Goal: Task Accomplishment & Management: Manage account settings

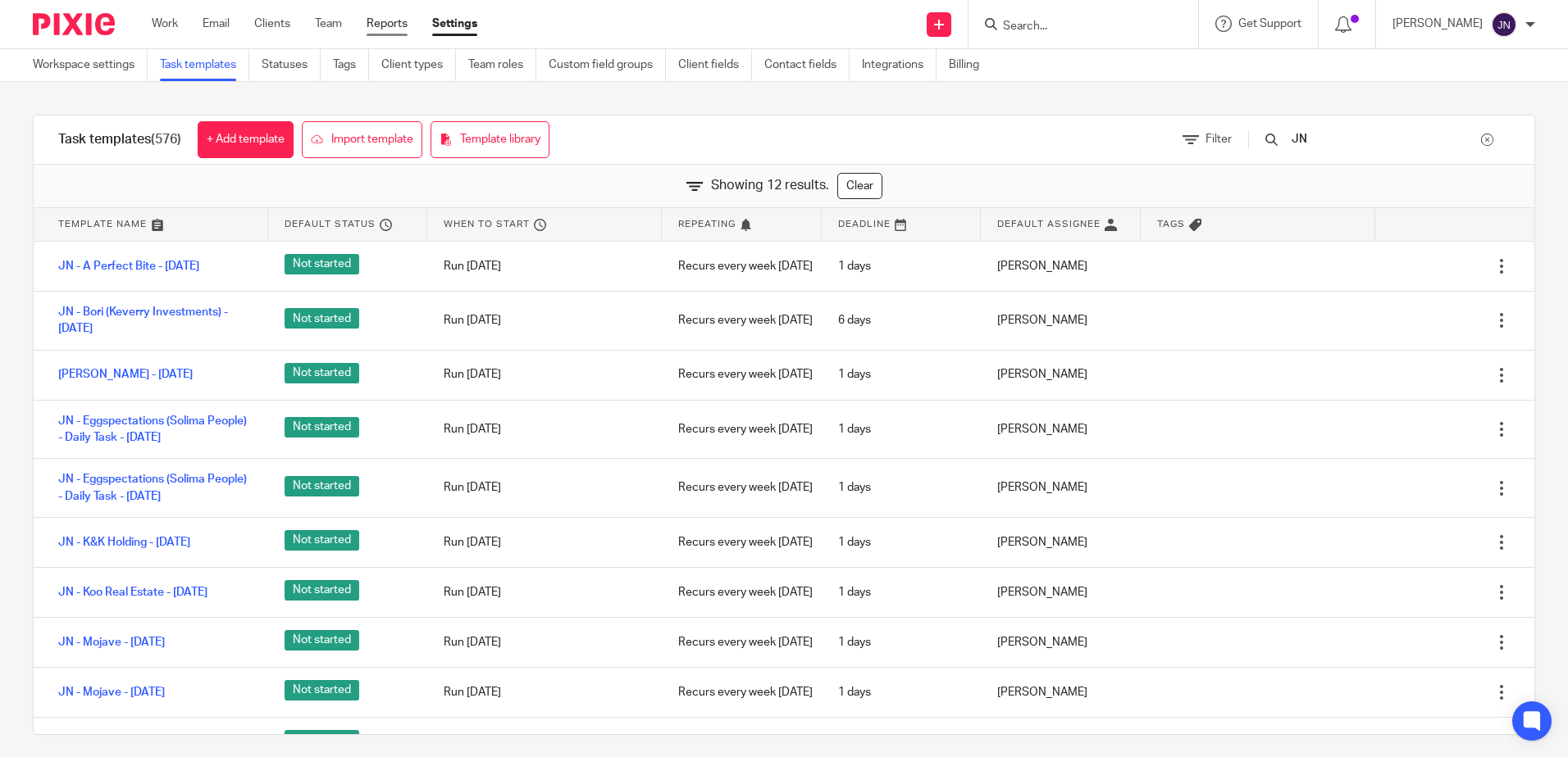
scroll to position [164, 0]
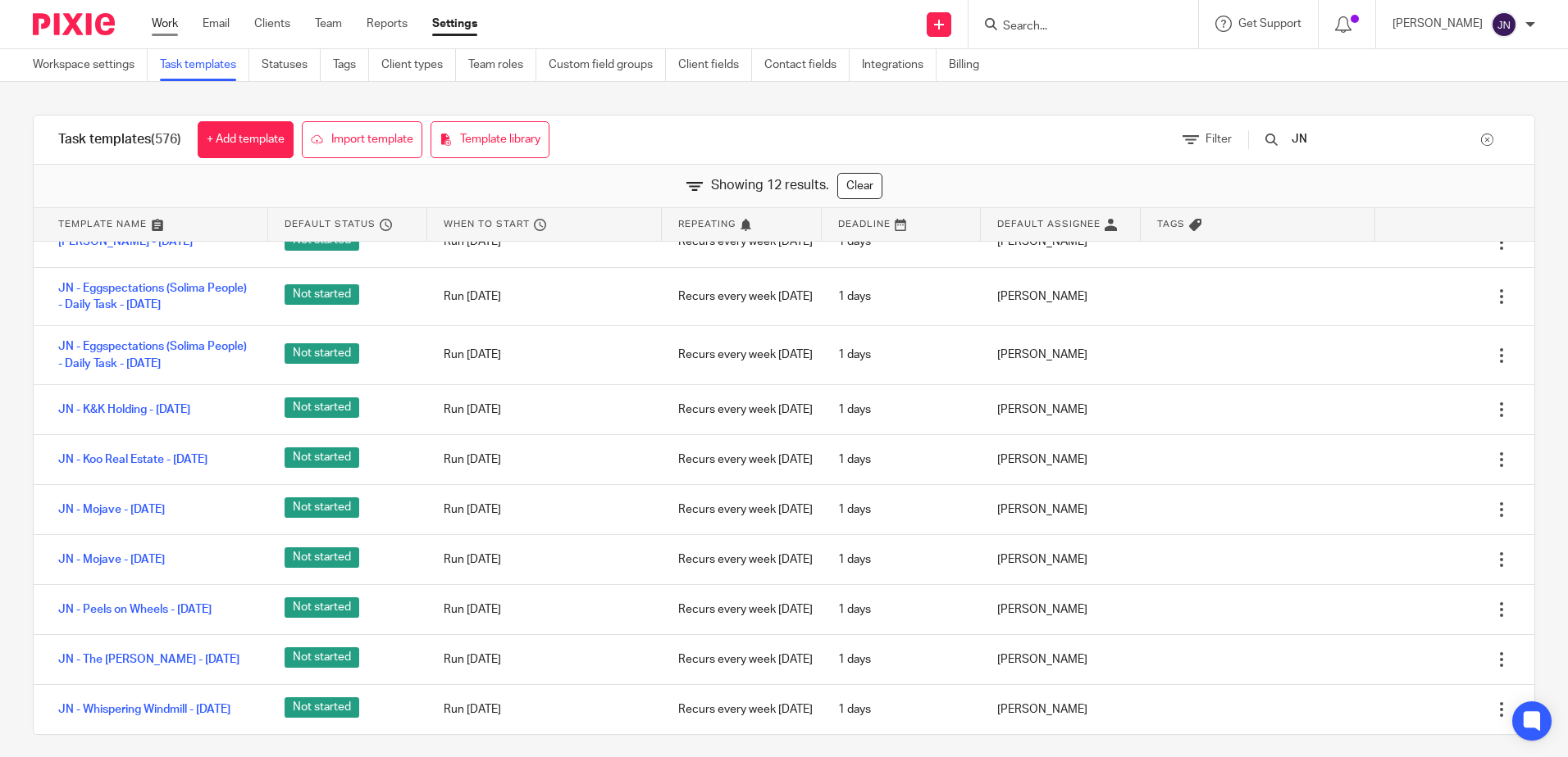
click at [164, 28] on link "Work" at bounding box center [165, 23] width 26 height 16
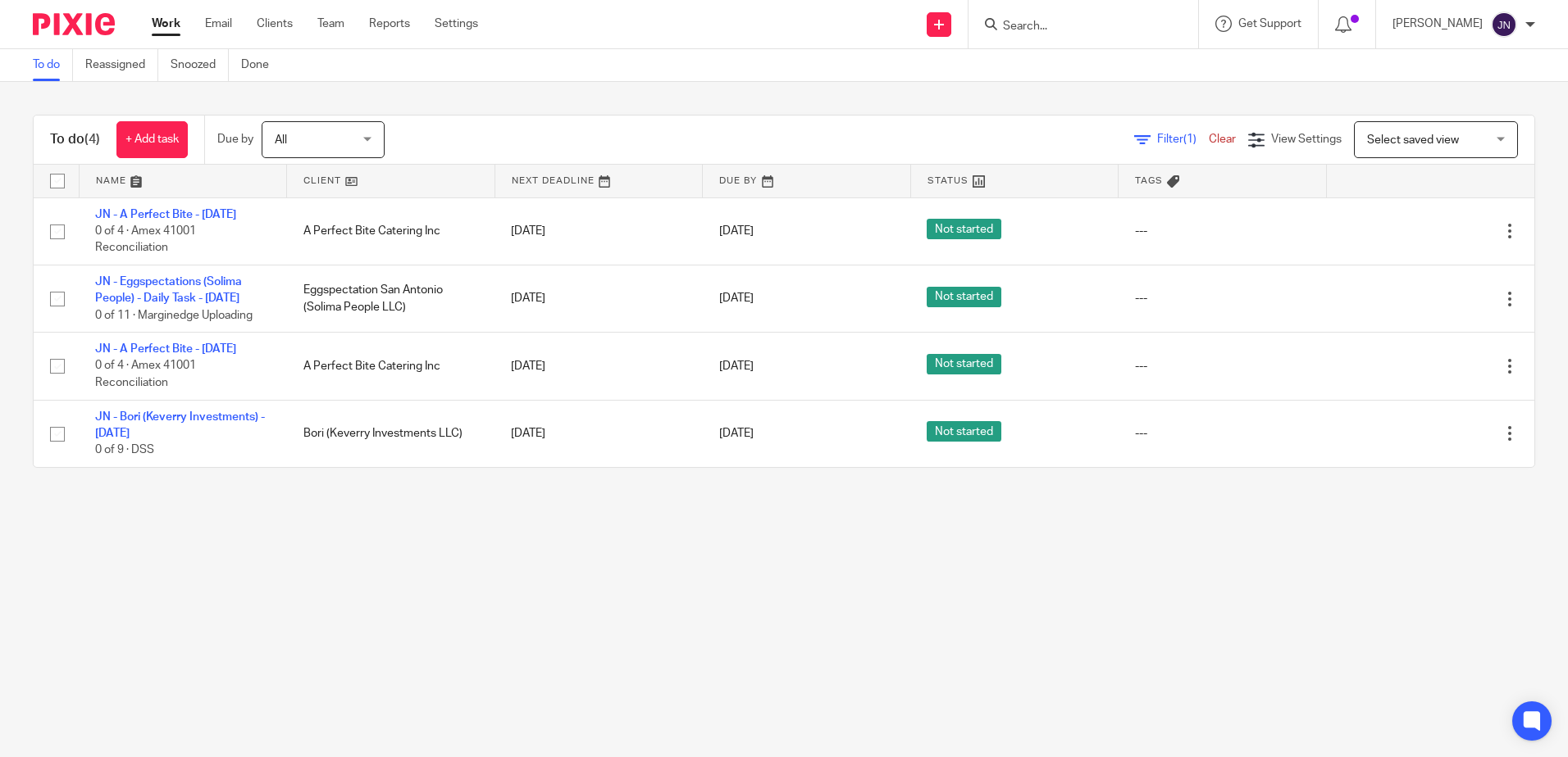
click at [360, 135] on span "All" at bounding box center [318, 139] width 87 height 35
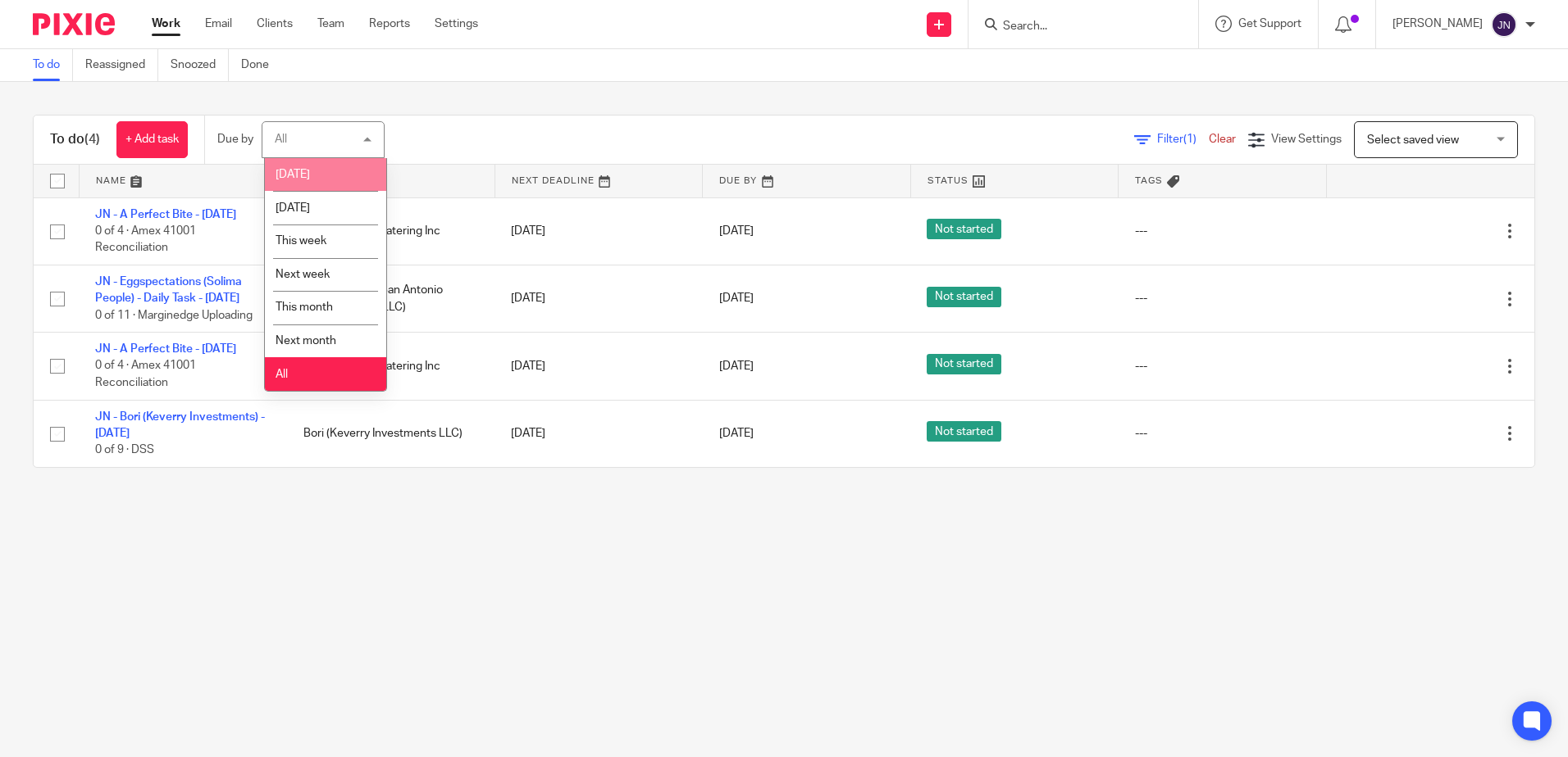
click at [319, 180] on li "Today" at bounding box center [325, 175] width 121 height 34
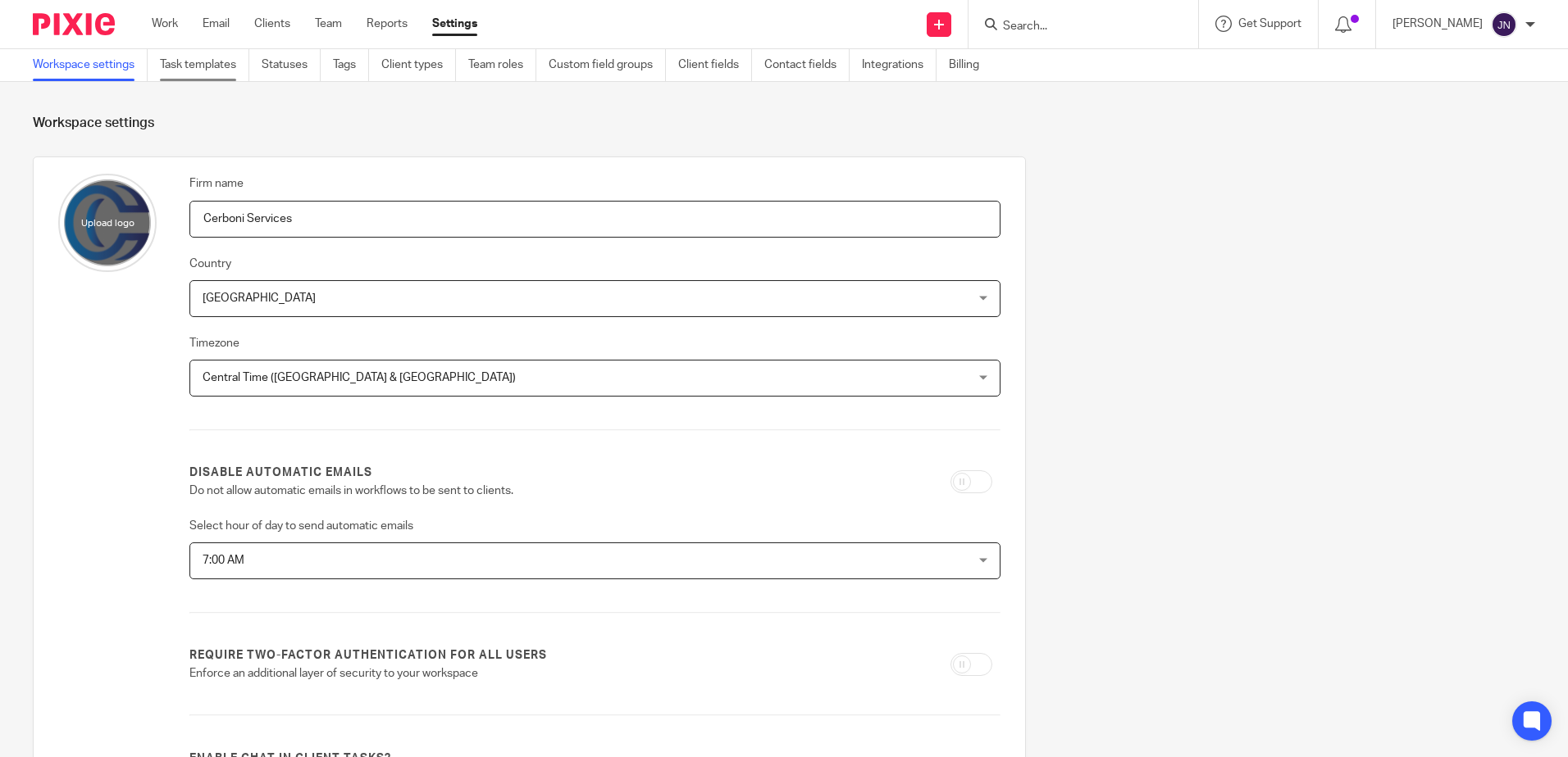
click at [193, 65] on link "Task templates" at bounding box center [204, 65] width 89 height 32
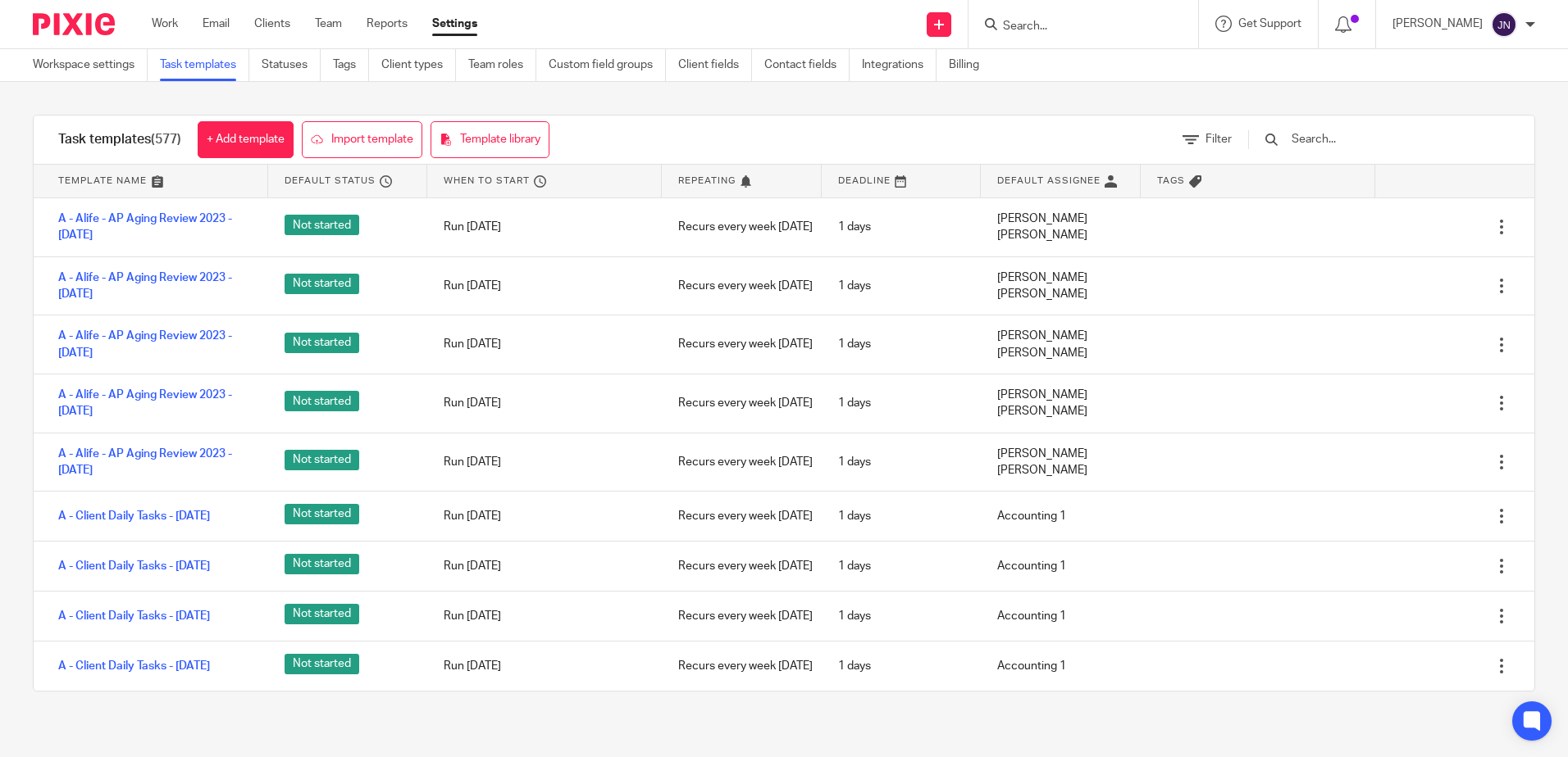
click at [1354, 132] on input "text" at bounding box center [1386, 139] width 191 height 18
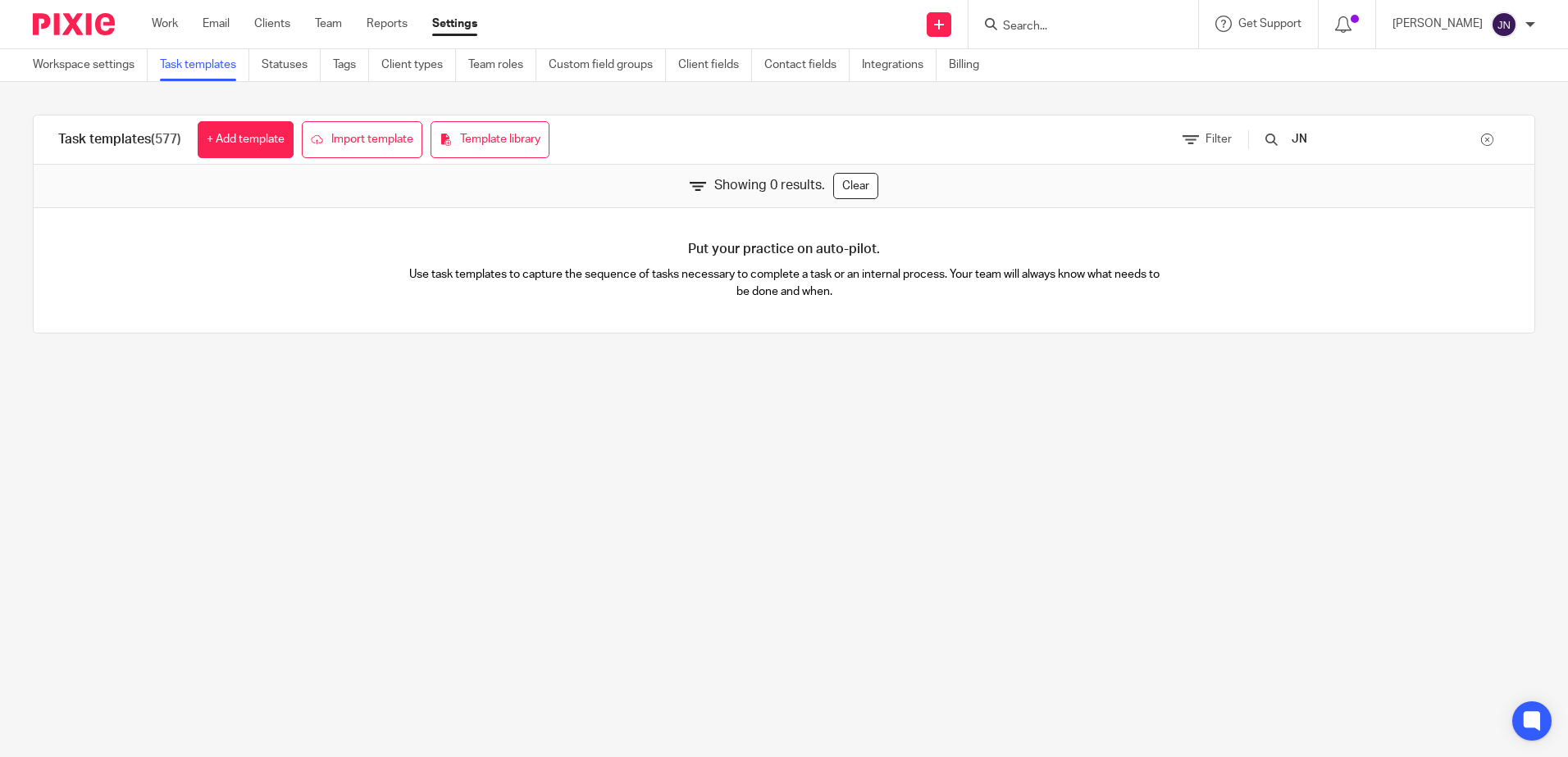
type input "JN"
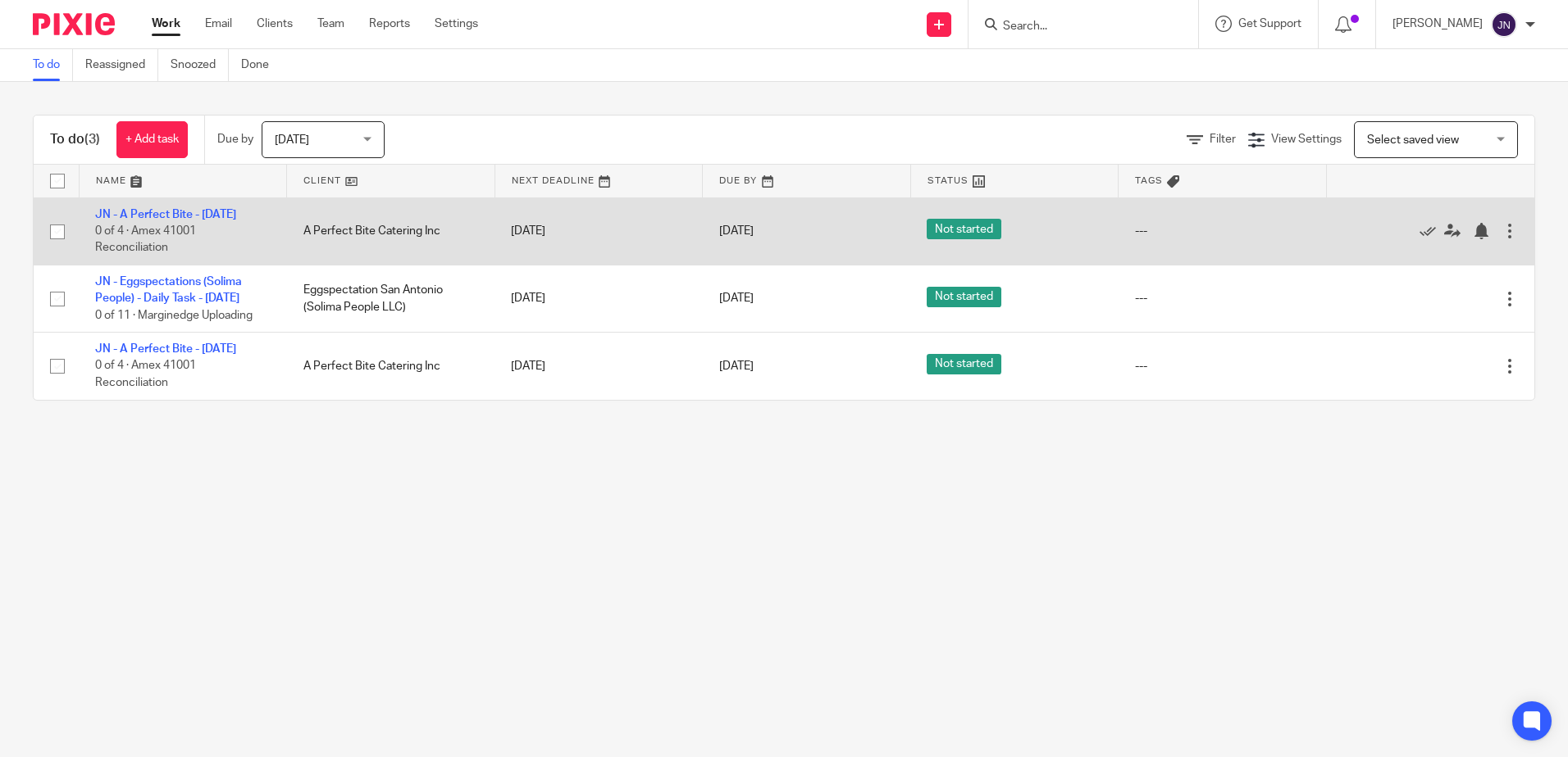
click at [1501, 230] on div at bounding box center [1509, 231] width 16 height 16
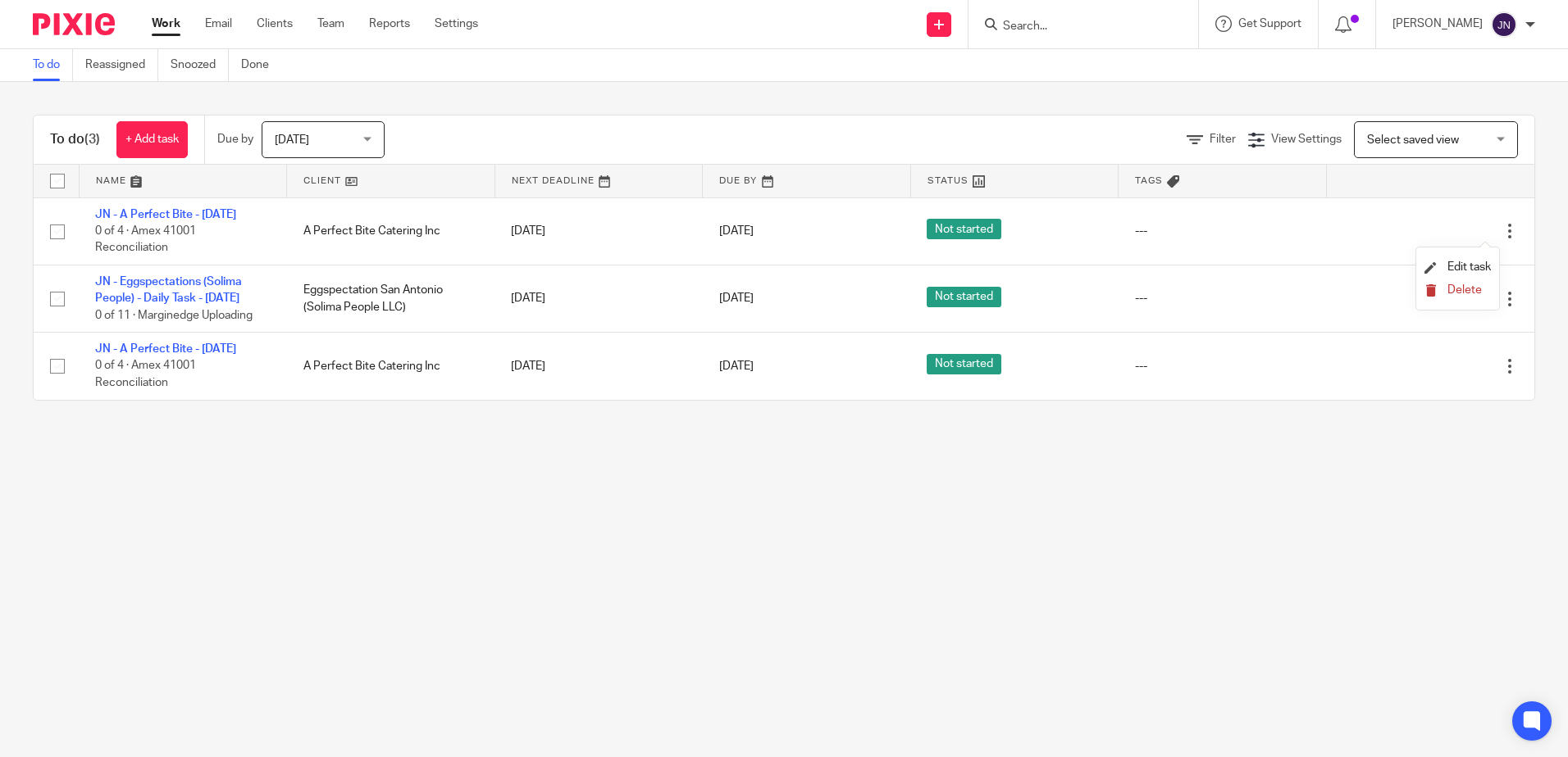
click at [1446, 291] on button "Delete" at bounding box center [1457, 291] width 67 height 13
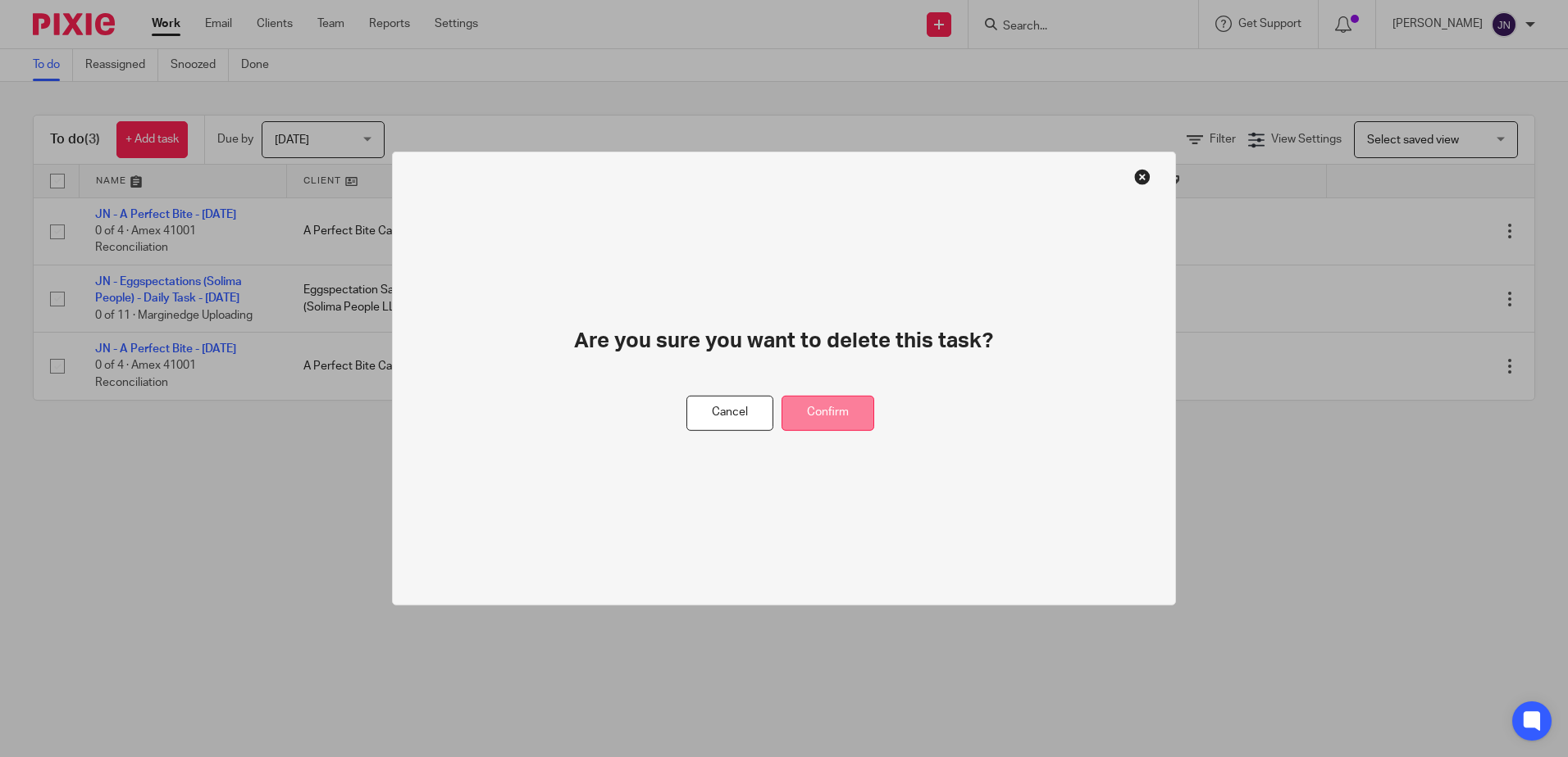
click at [809, 413] on button "Confirm" at bounding box center [828, 414] width 93 height 36
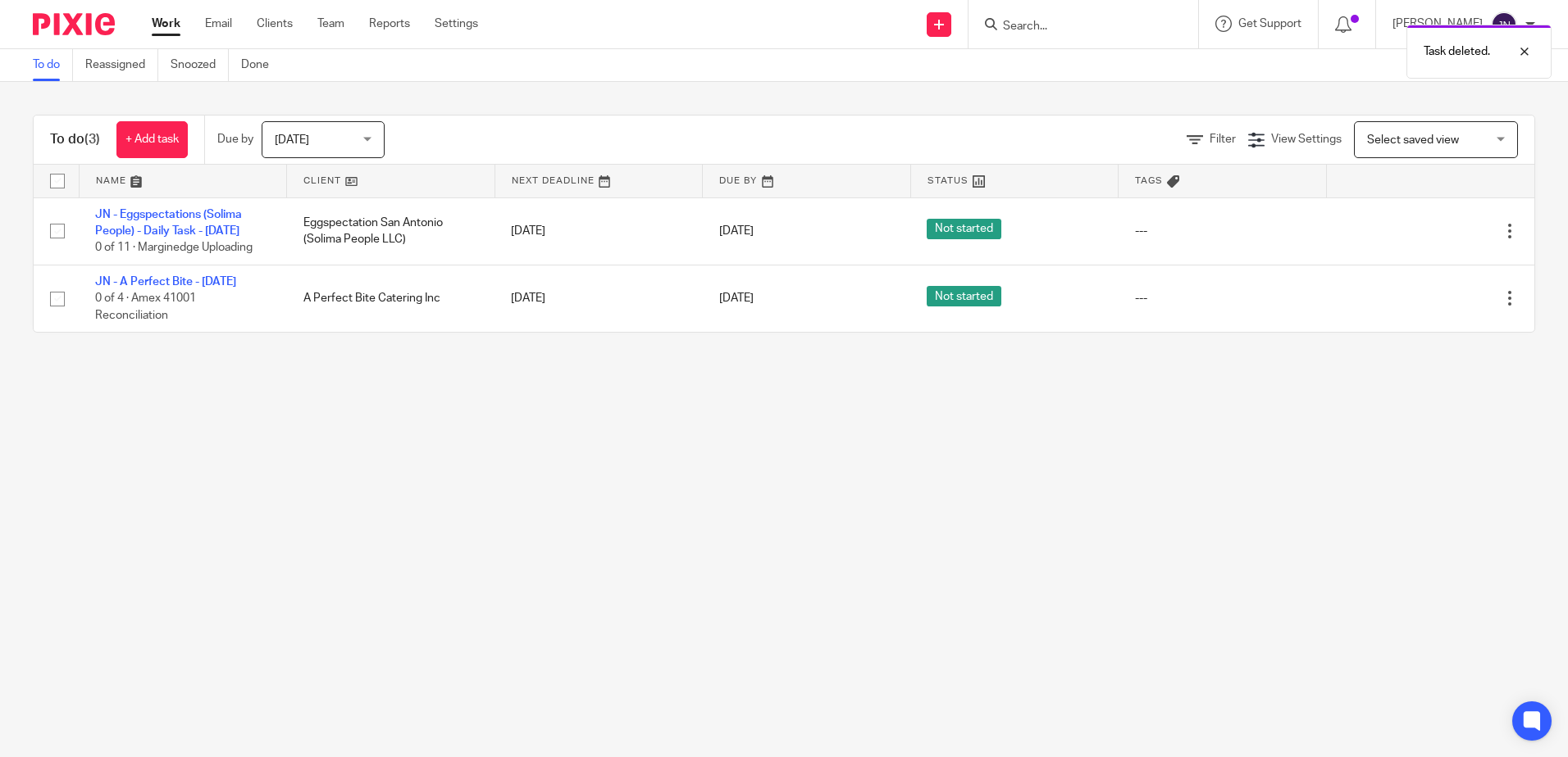
click at [1093, 660] on main "To do Reassigned Snoozed Done To do (3) + Add task Due by Today Today Today Tom…" at bounding box center [784, 378] width 1568 height 757
click at [224, 23] on link "Email" at bounding box center [218, 23] width 27 height 16
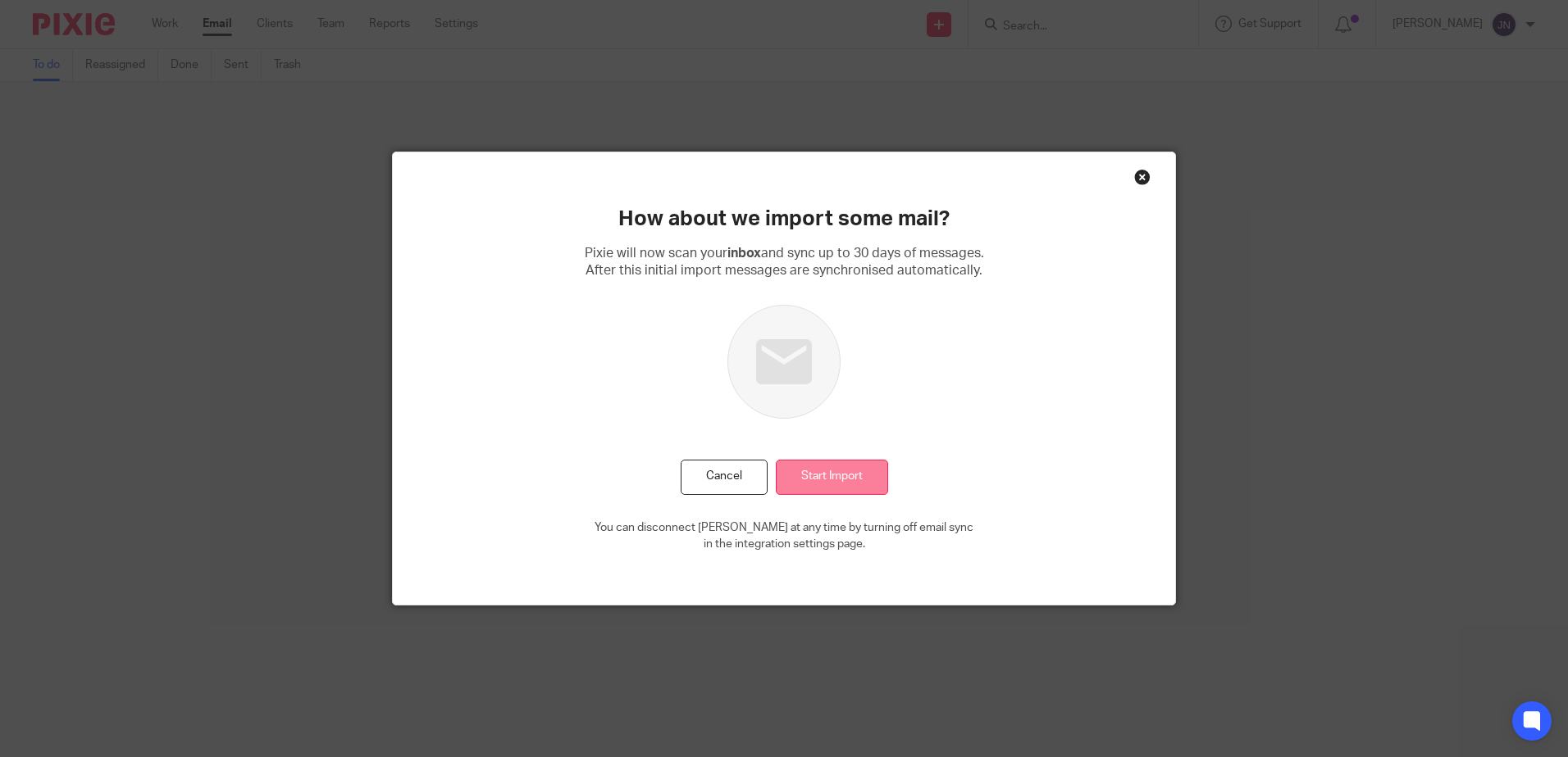
click at [846, 472] on input "Start Import" at bounding box center [832, 477] width 113 height 36
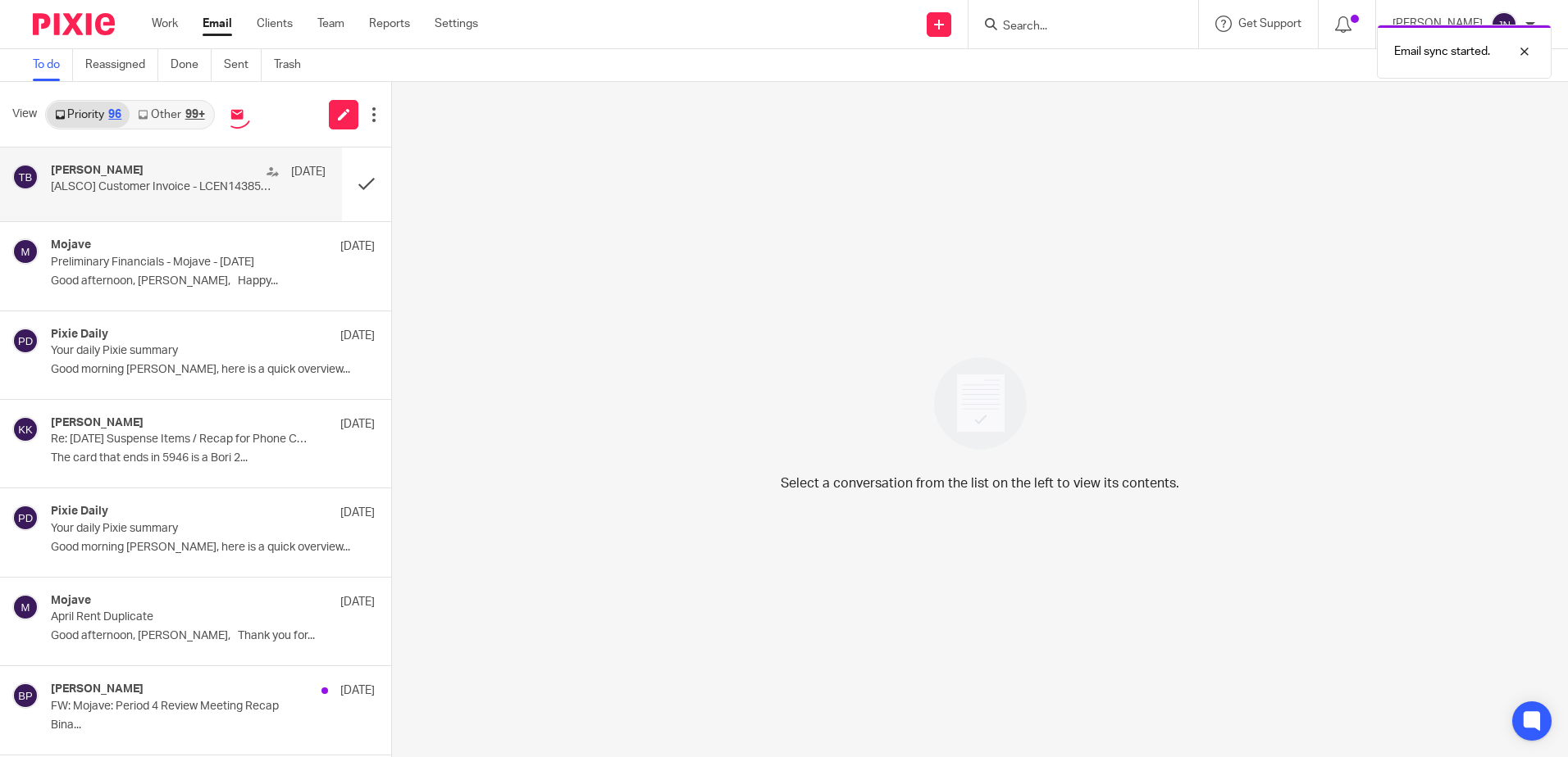
click at [230, 197] on div "Taylor Berrier Jul 24 [ALSCO] Customer Invoice - LCEN1438568" at bounding box center [188, 185] width 275 height 41
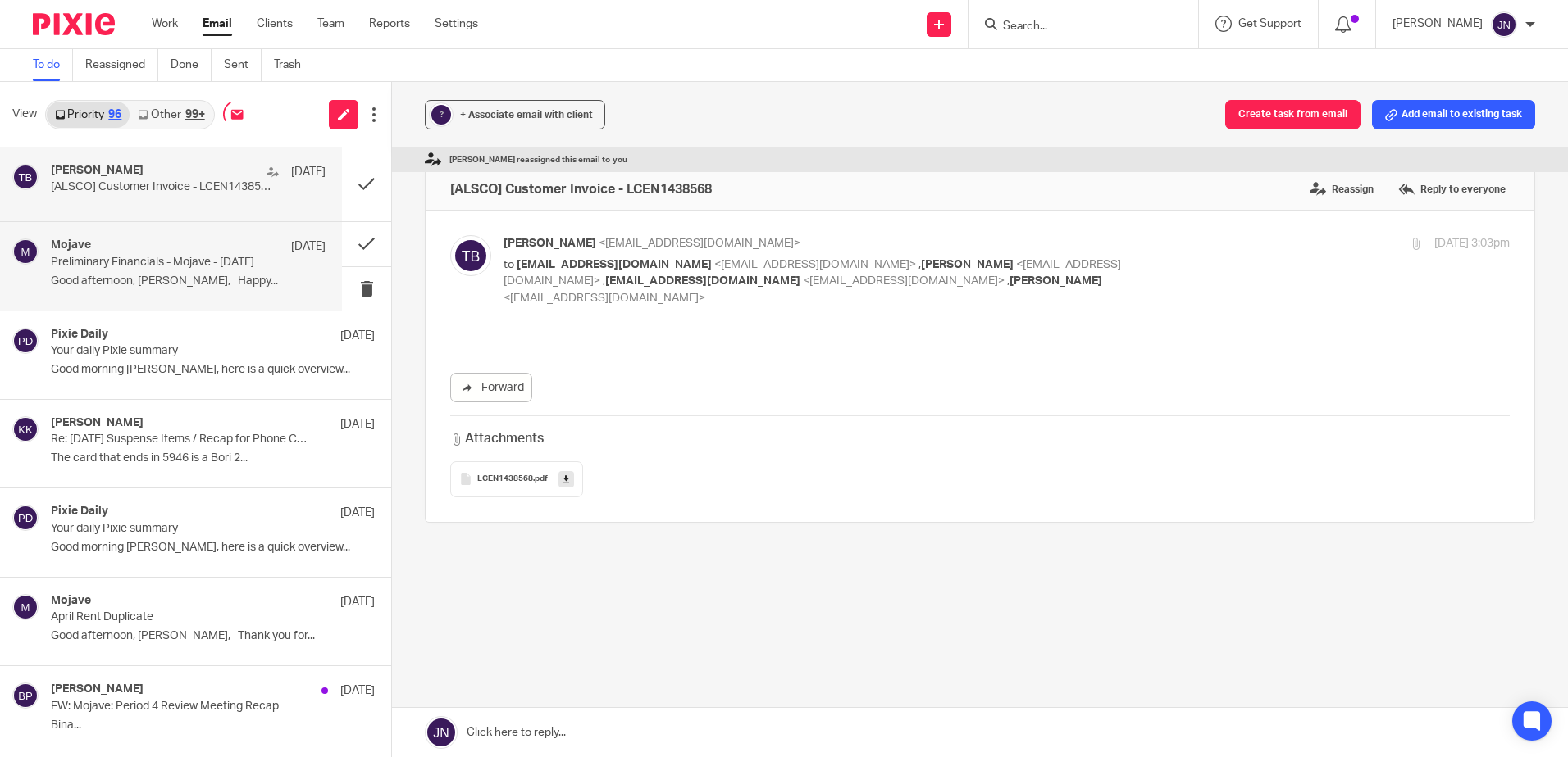
click at [160, 295] on div "Mojave Jul 16 Preliminary Financials - Mojave - June 2025 Good afternoon, Raine…" at bounding box center [171, 265] width 342 height 87
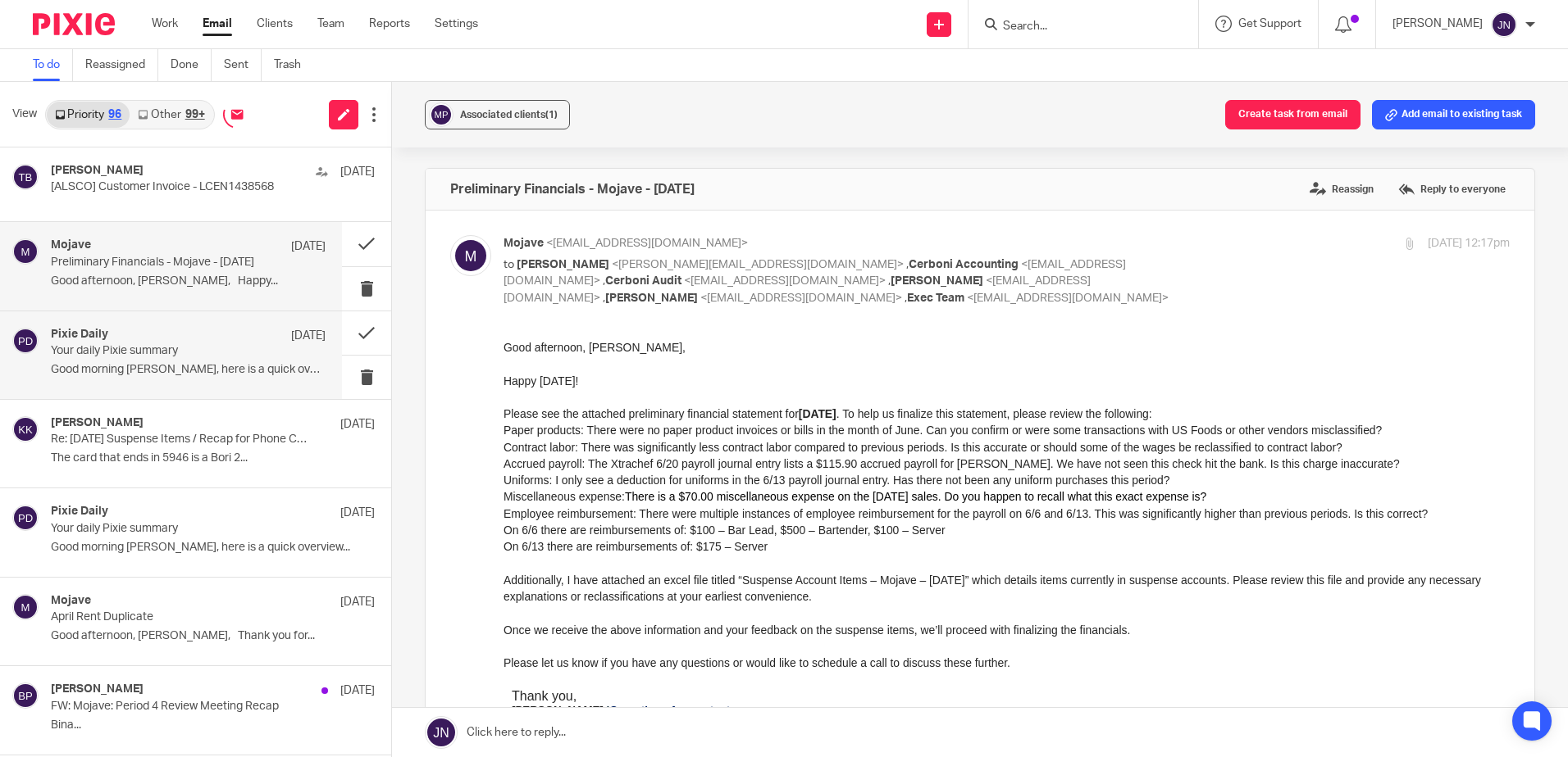
click at [225, 355] on p "Your daily Pixie summary" at bounding box center [160, 351] width 220 height 14
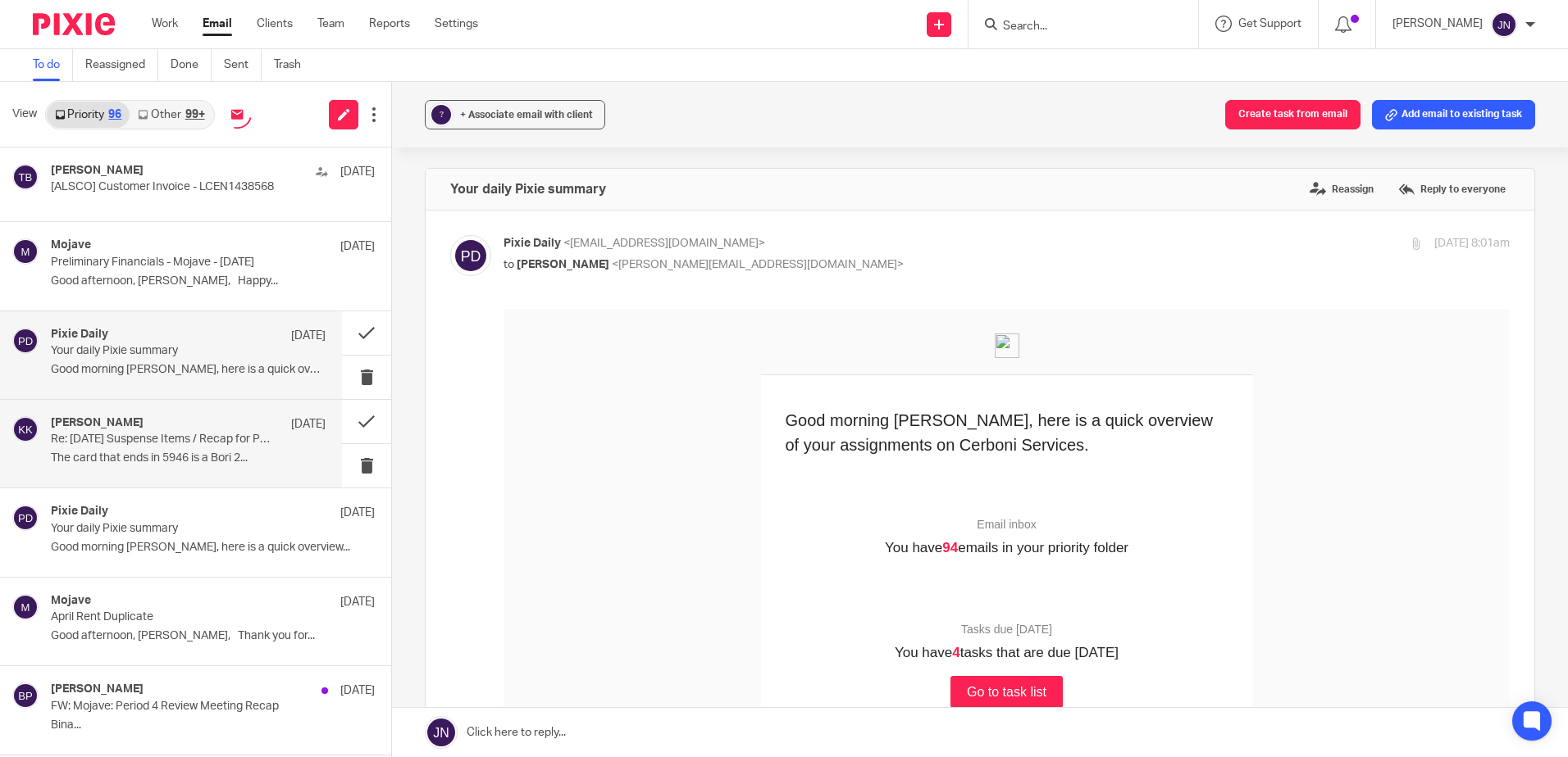
click at [234, 438] on p "Re: June 2025 Suspense Items / Recap for Phone Call on 7/11" at bounding box center [160, 439] width 220 height 14
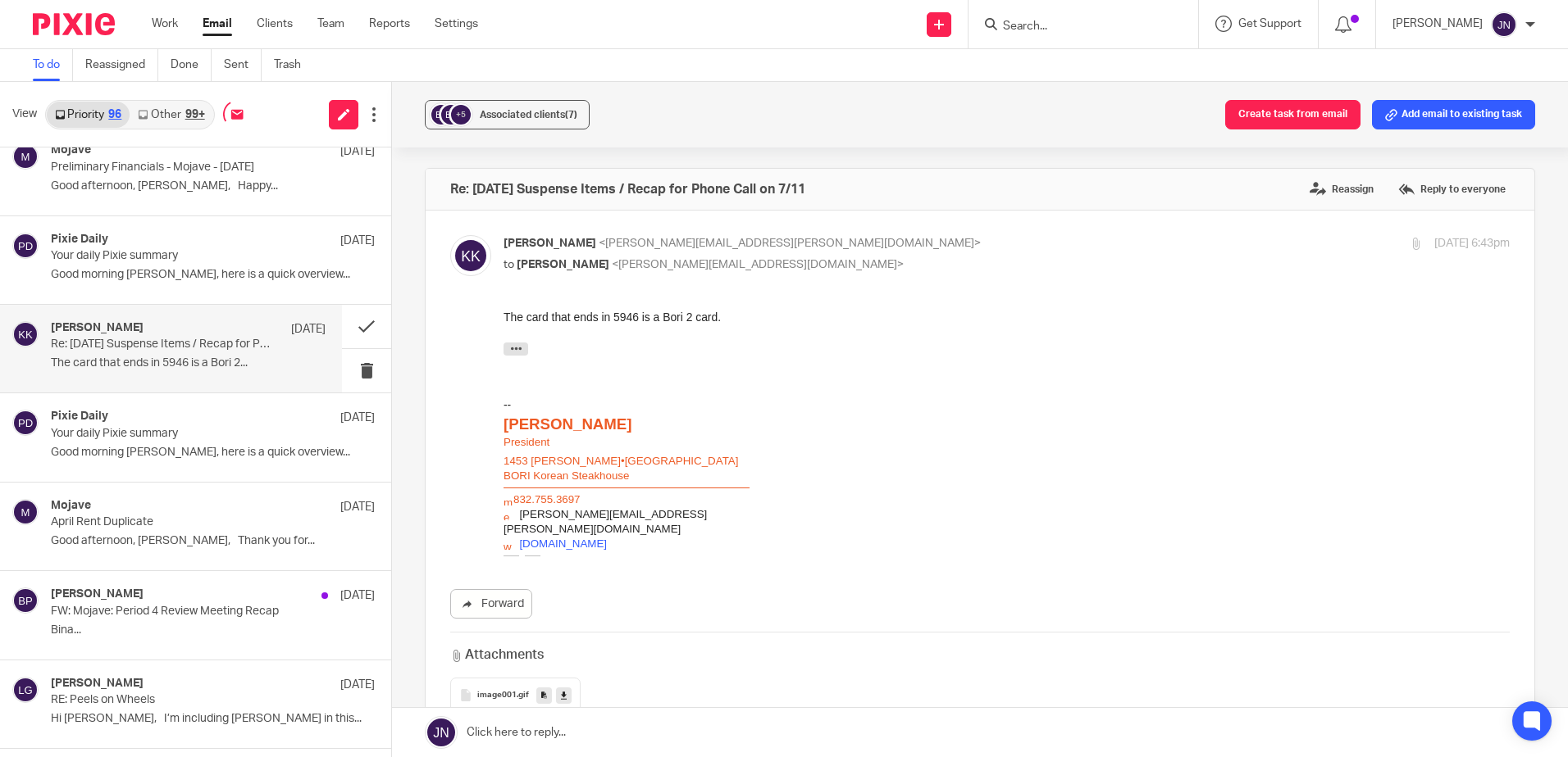
scroll to position [164, 0]
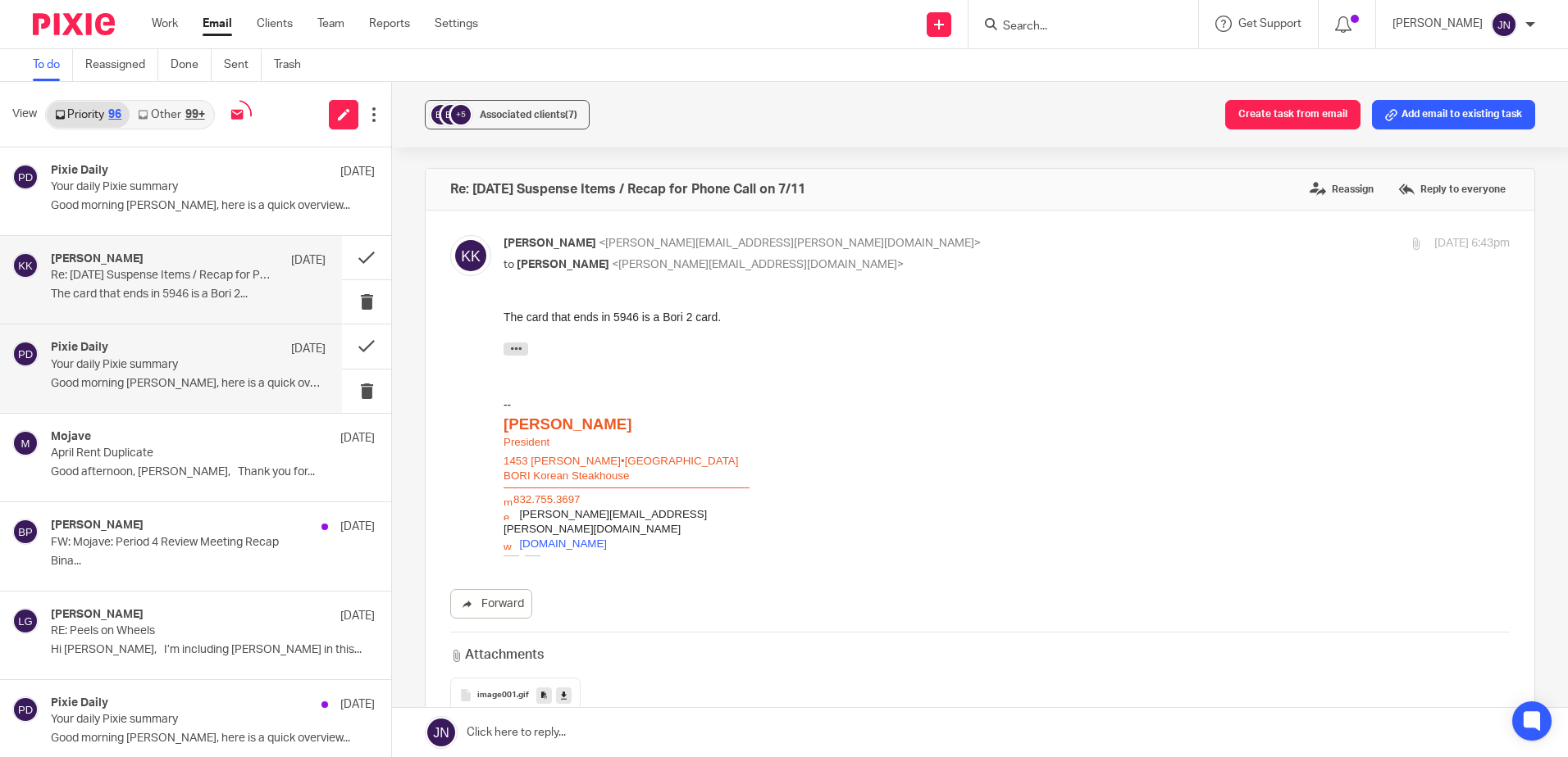
click at [228, 367] on p "Your daily Pixie summary" at bounding box center [160, 365] width 220 height 14
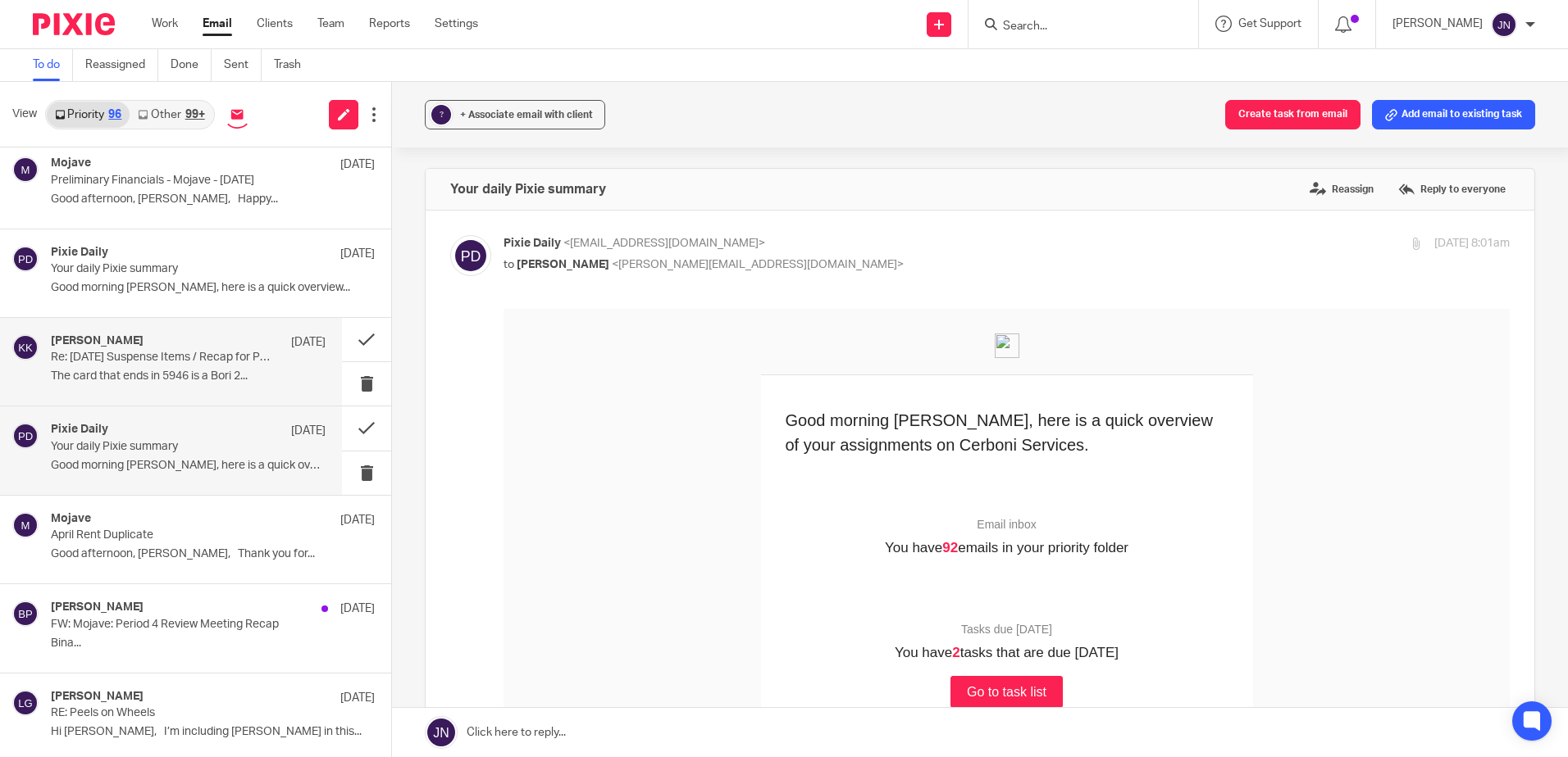
scroll to position [0, 0]
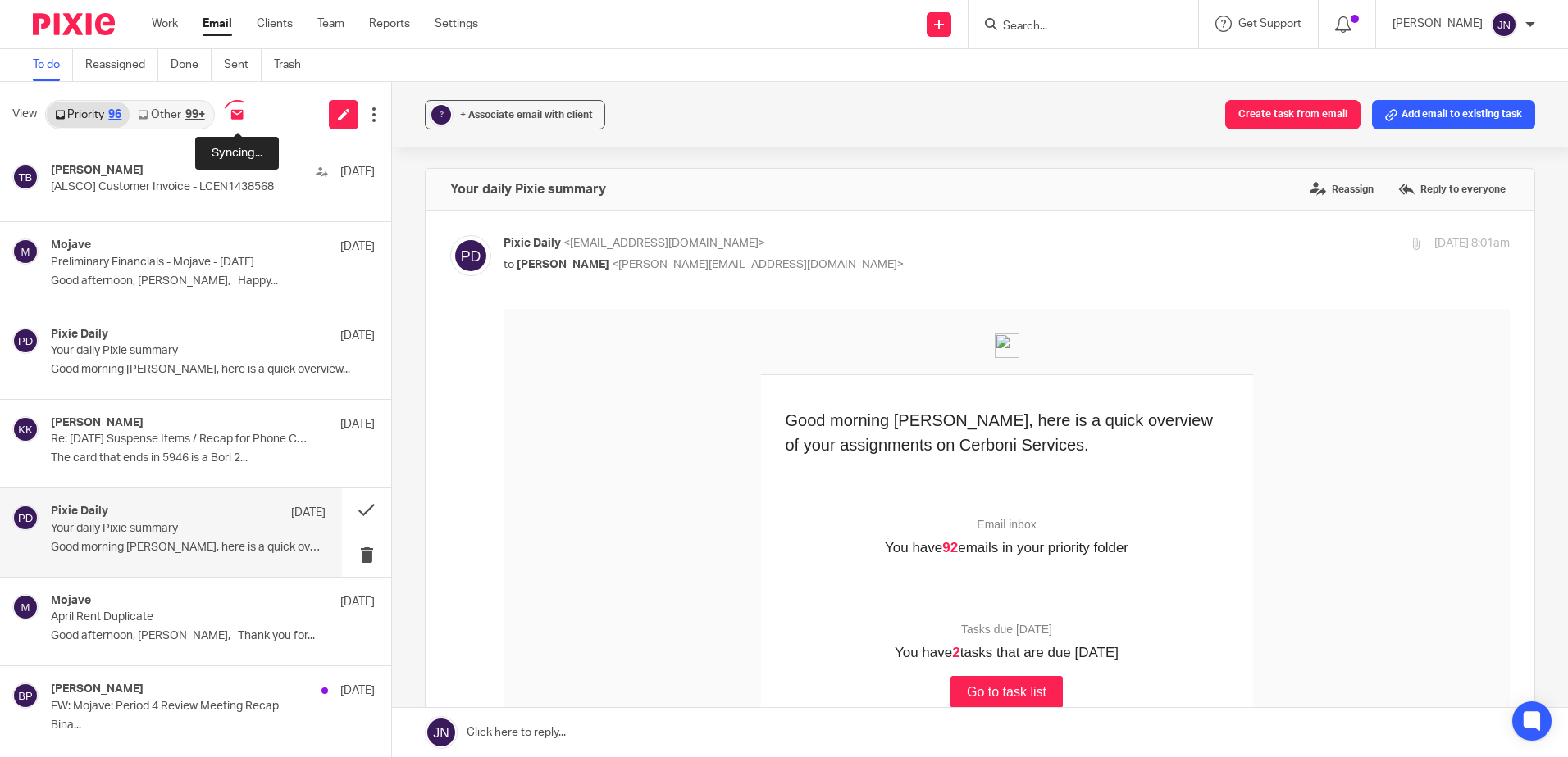
click at [243, 114] on img at bounding box center [237, 114] width 29 height 29
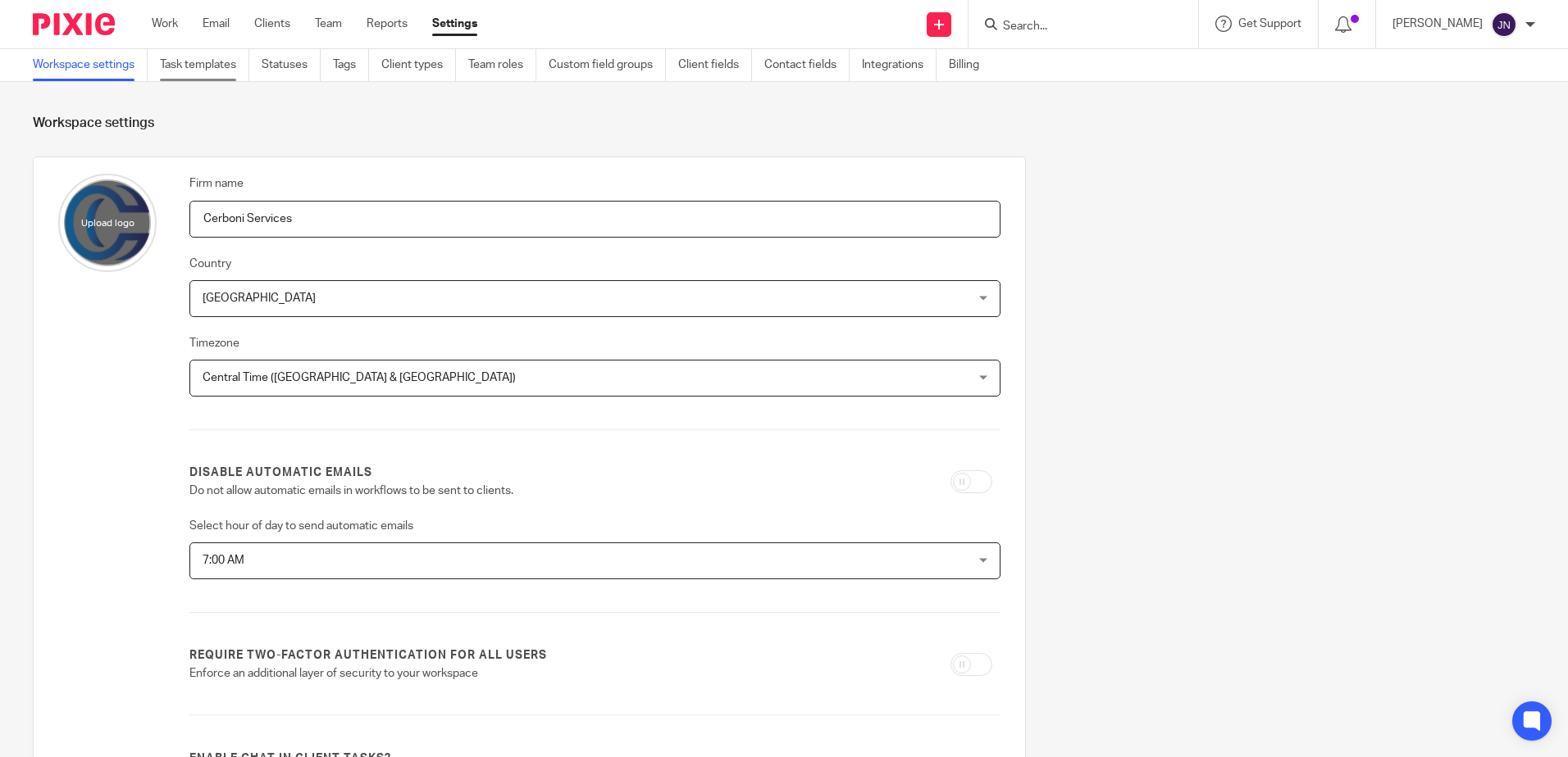
click at [206, 52] on link "Task templates" at bounding box center [204, 65] width 89 height 32
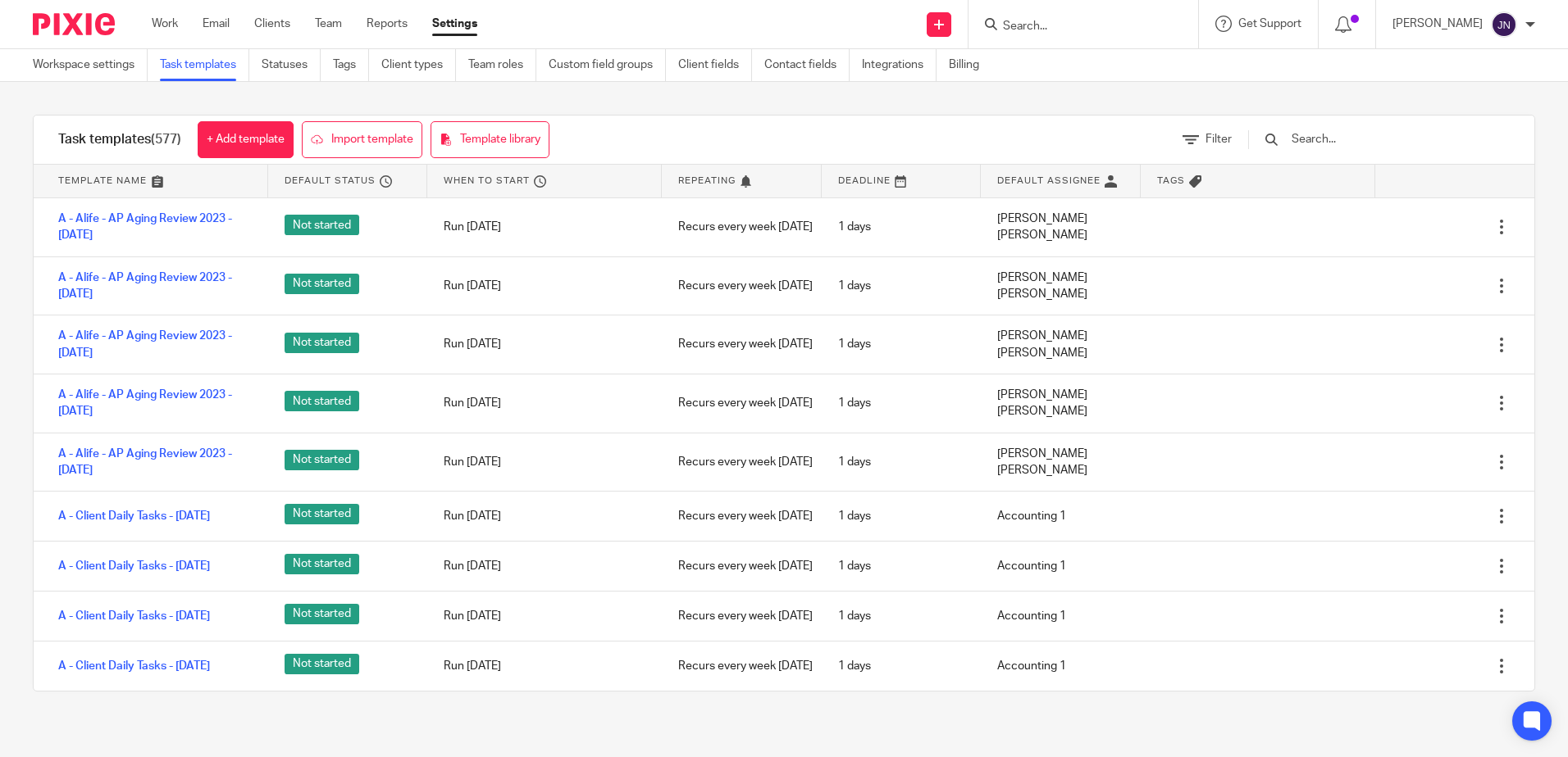
click at [1340, 144] on input "text" at bounding box center [1386, 139] width 191 height 18
type input "JN"
